Goal: Information Seeking & Learning: Learn about a topic

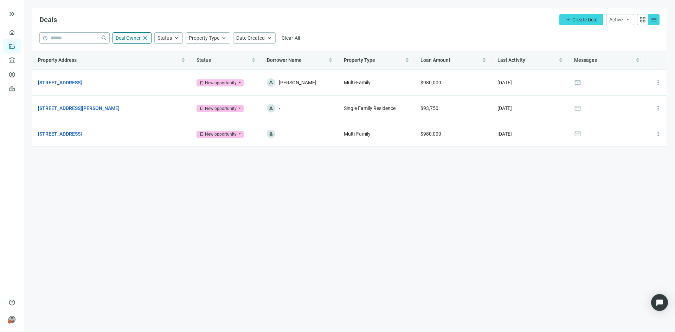
click at [146, 36] on span "close" at bounding box center [145, 38] width 6 height 6
click at [44, 62] on link "All Lenders" at bounding box center [42, 61] width 25 height 6
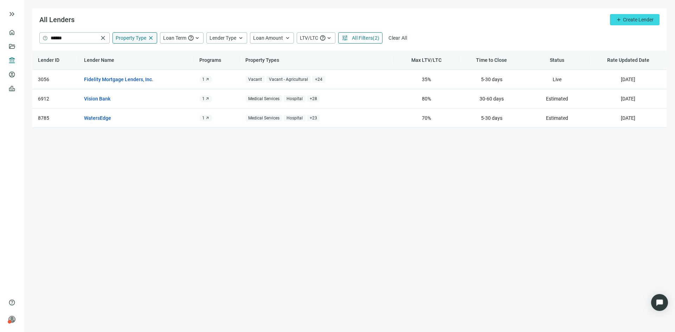
click at [139, 36] on span "Property Type" at bounding box center [131, 38] width 31 height 6
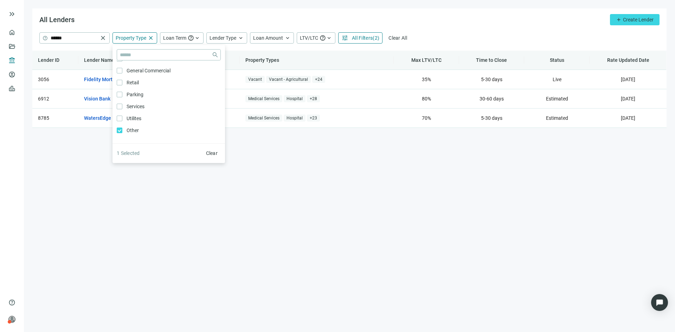
scroll to position [377, 0]
click at [258, 200] on main "All Lenders add Create Lender help ****** close Property Type close close Agric…" at bounding box center [349, 166] width 651 height 332
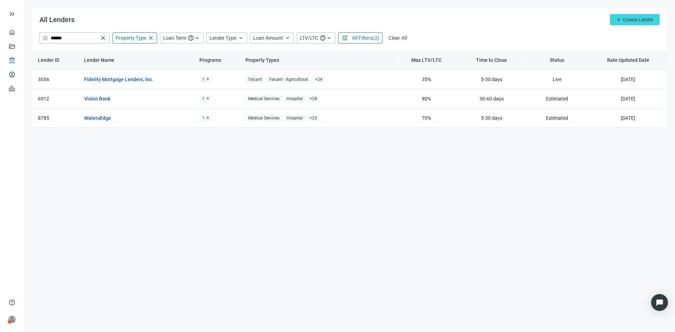
click at [366, 38] on span "All Filters" at bounding box center [362, 38] width 21 height 6
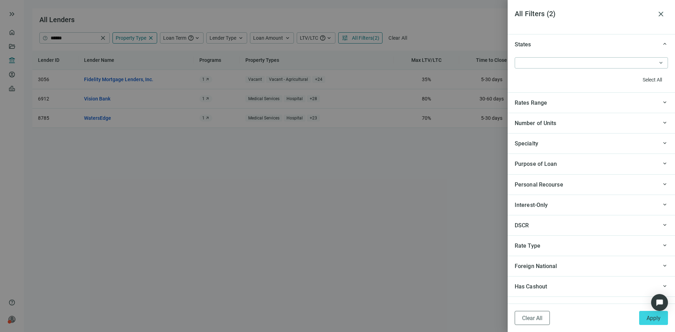
scroll to position [657, 0]
click at [564, 149] on div "keyboard_arrow_up Specialty" at bounding box center [590, 144] width 167 height 20
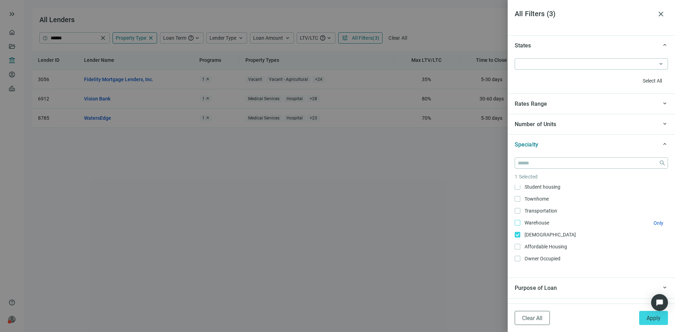
scroll to position [271, 0]
click at [658, 318] on span "Apply" at bounding box center [653, 318] width 14 height 7
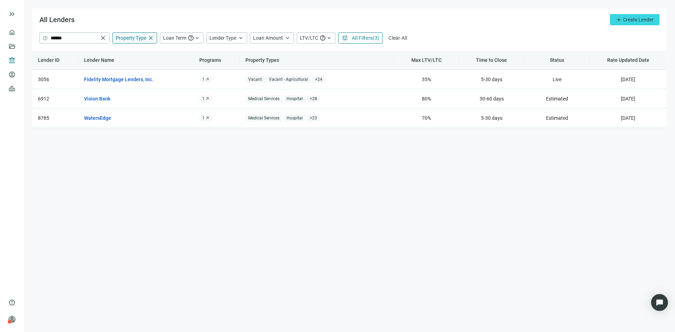
click at [133, 39] on span "Property Type" at bounding box center [131, 38] width 31 height 6
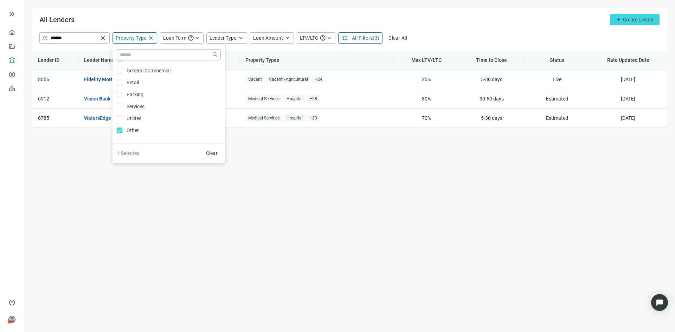
click at [380, 13] on div "All Lenders add Create Lender" at bounding box center [349, 20] width 634 height 24
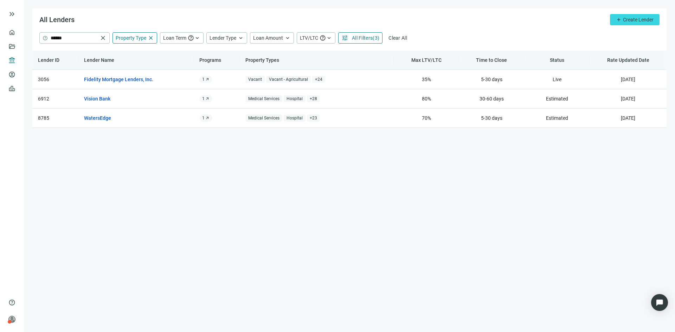
click at [368, 40] on span "All Filters" at bounding box center [362, 38] width 21 height 6
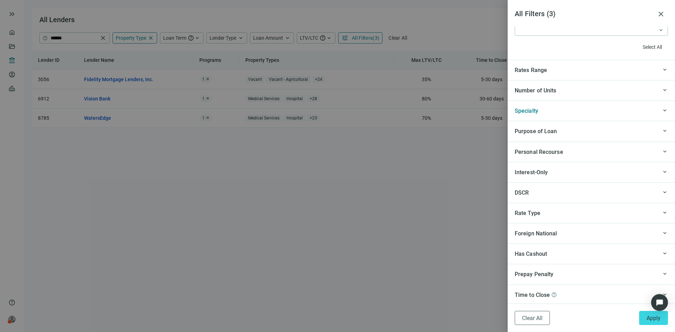
scroll to position [692, 0]
click at [661, 109] on span "keyboard_arrow_up" at bounding box center [664, 109] width 6 height 0
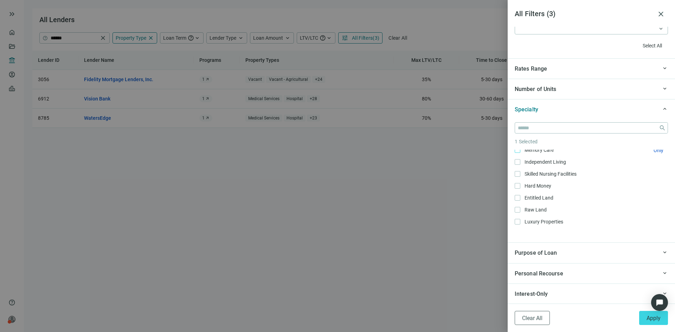
scroll to position [316, 0]
click at [649, 320] on span "Apply" at bounding box center [653, 318] width 14 height 7
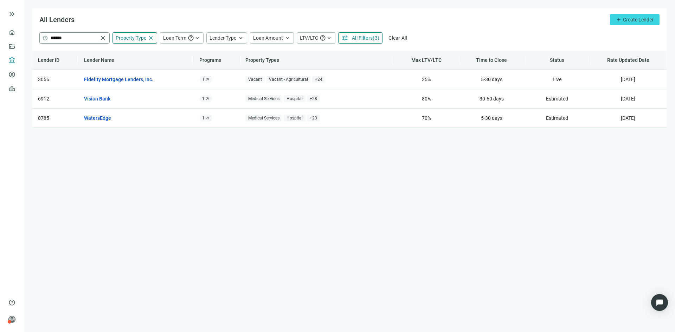
click at [103, 39] on span "close" at bounding box center [102, 37] width 7 height 7
